Goal: Task Accomplishment & Management: Manage account settings

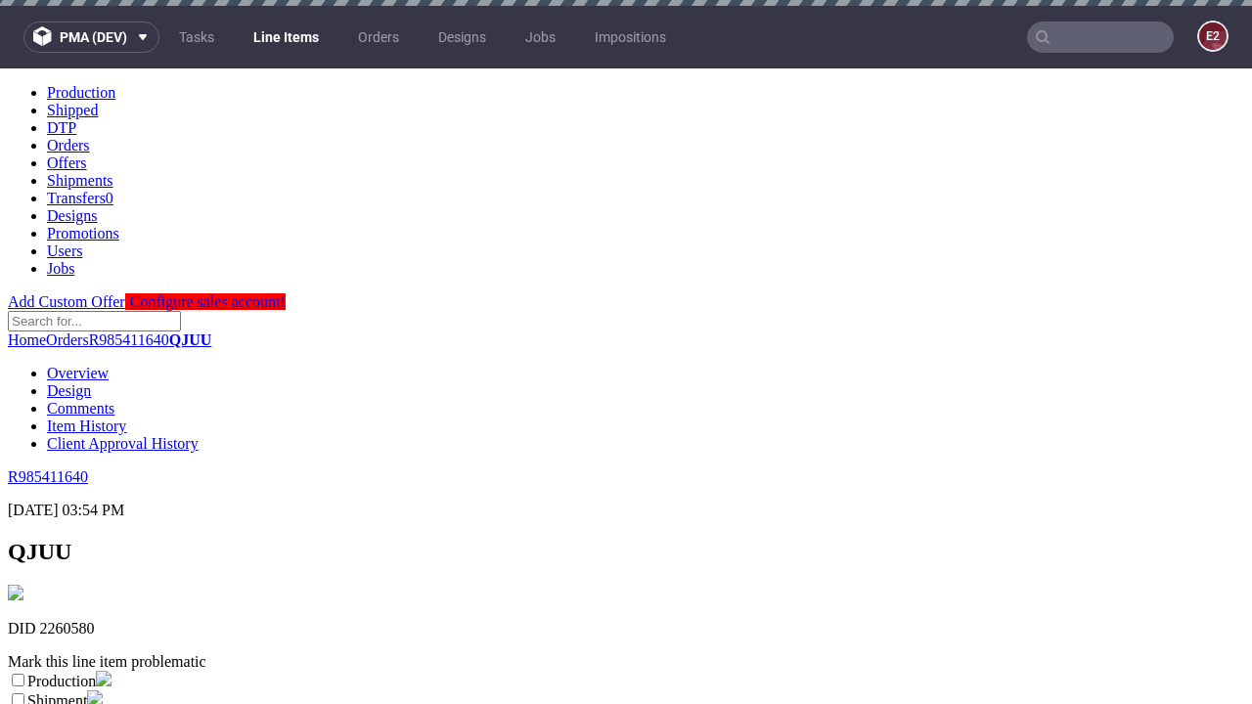
scroll to position [344, 0]
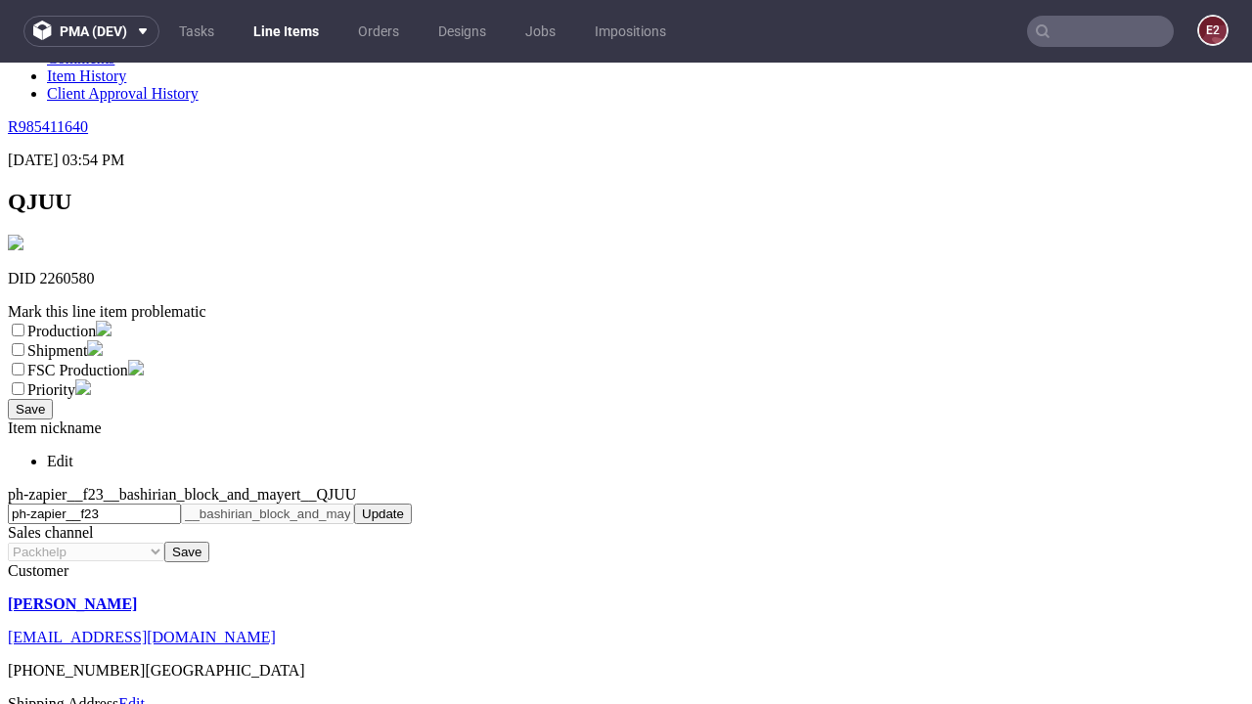
select select "dtp_ca_needed"
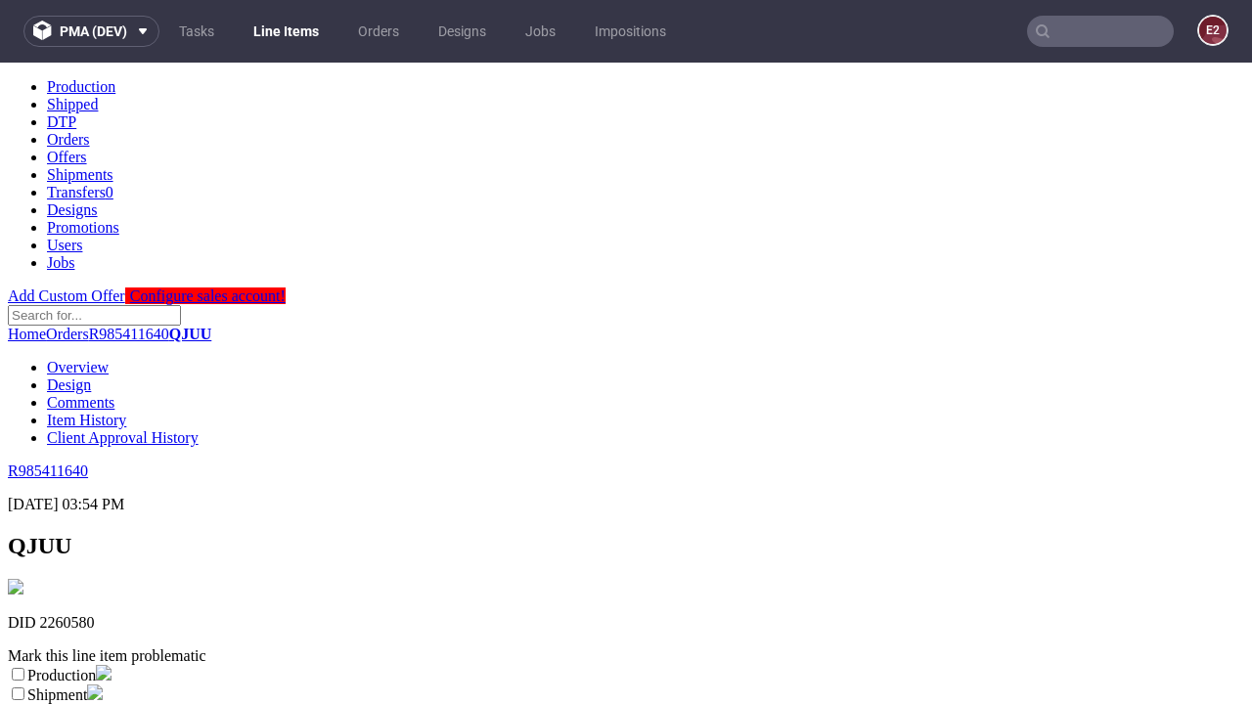
scroll to position [0, 0]
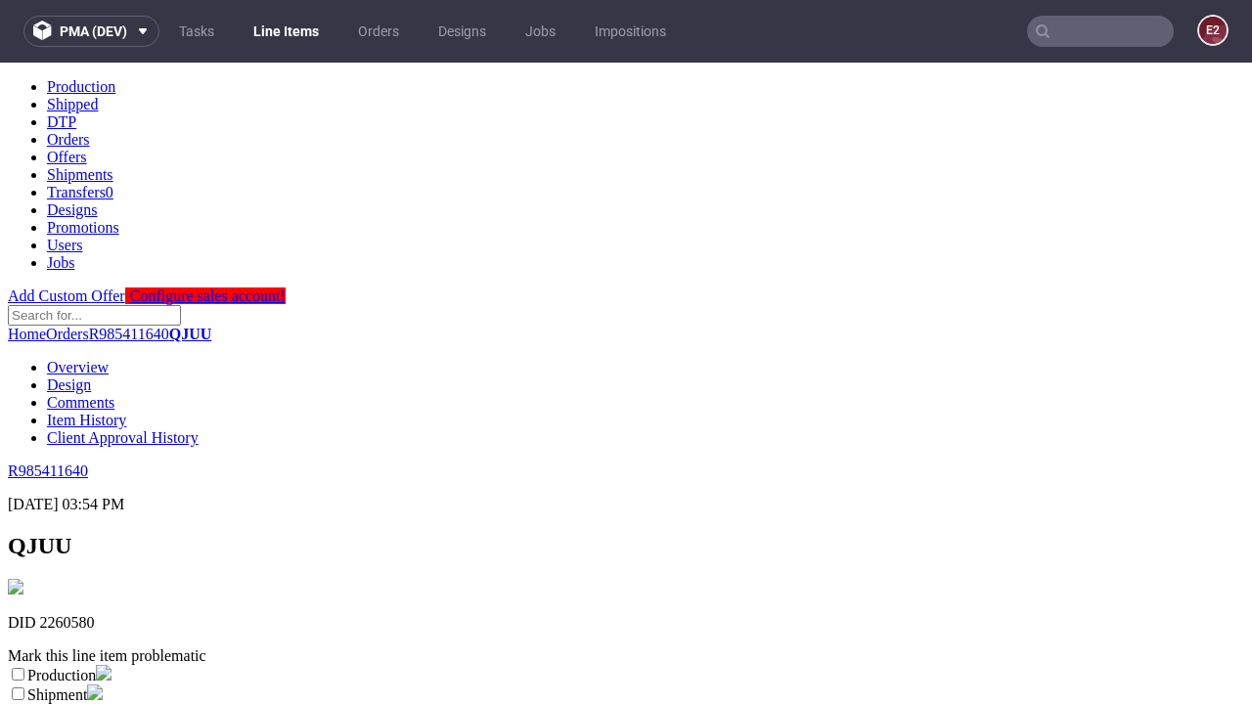
checkbox input "true"
